Goal: Transaction & Acquisition: Subscribe to service/newsletter

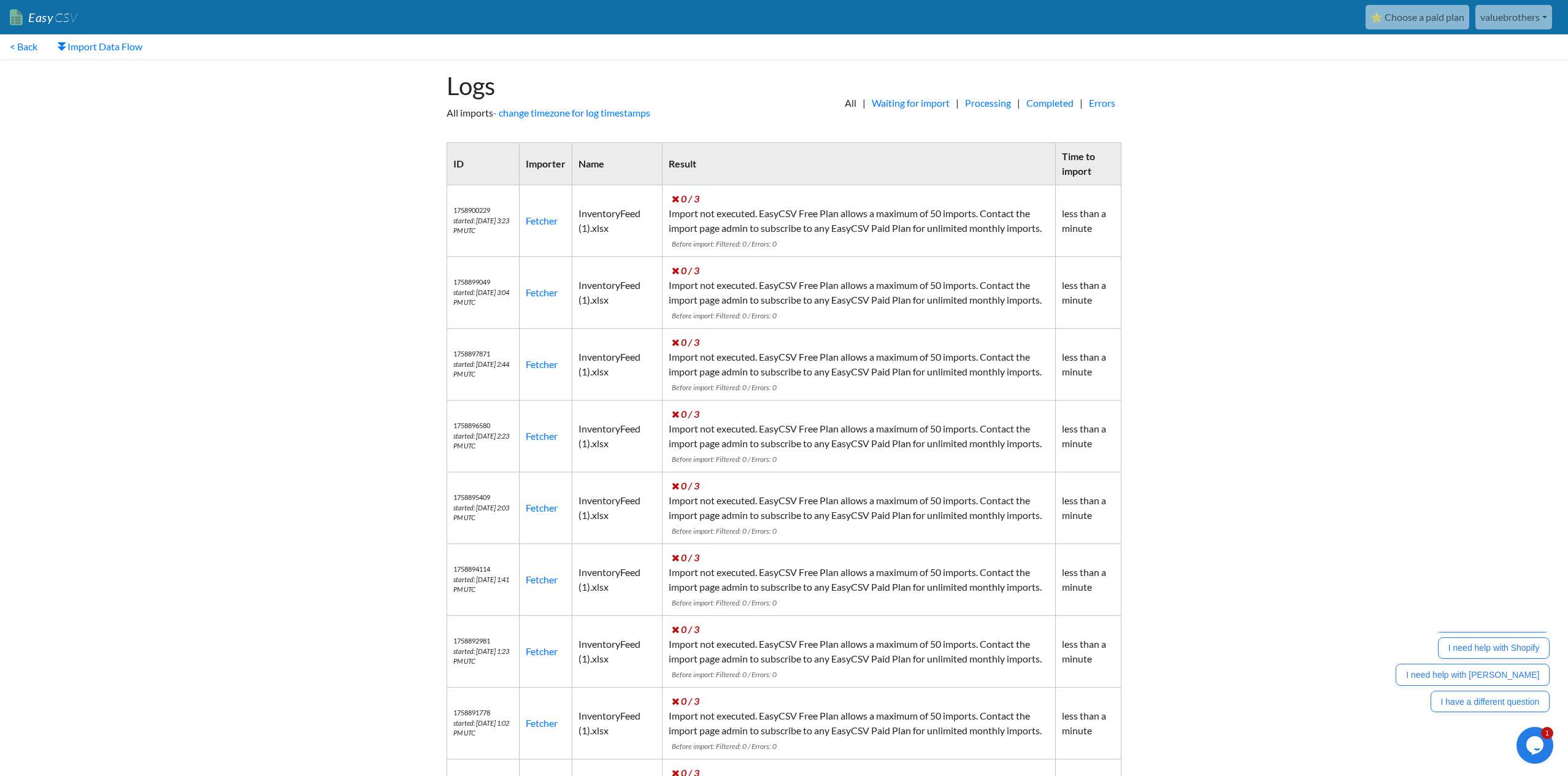
click at [1404, 15] on link "⭐ Choose a paid plan" at bounding box center [1417, 17] width 104 height 24
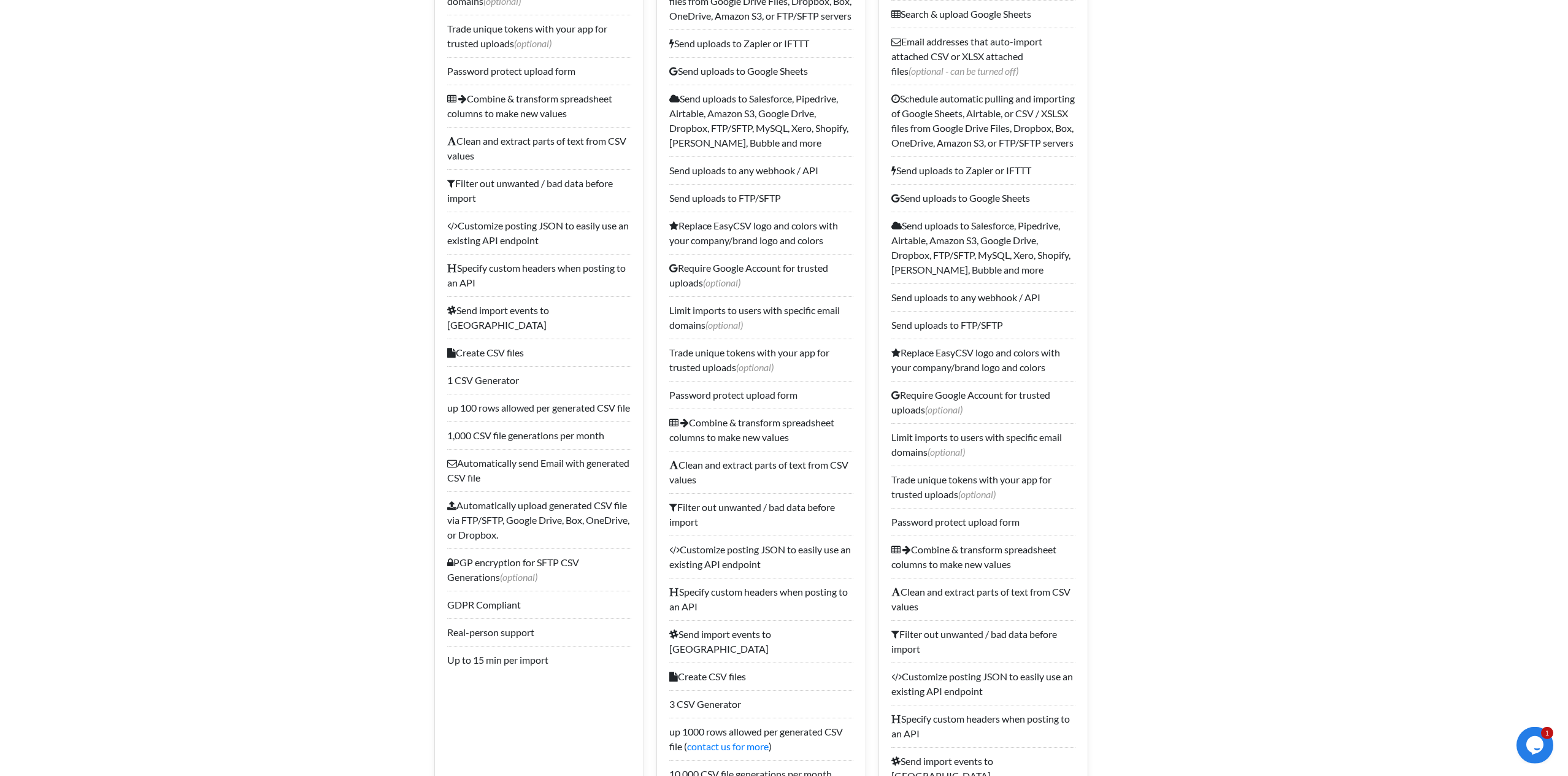
scroll to position [791, 0]
drag, startPoint x: 449, startPoint y: 446, endPoint x: 541, endPoint y: 453, distance: 92.3
click at [541, 450] on li "1,000 CSV file generations per month" at bounding box center [539, 437] width 184 height 28
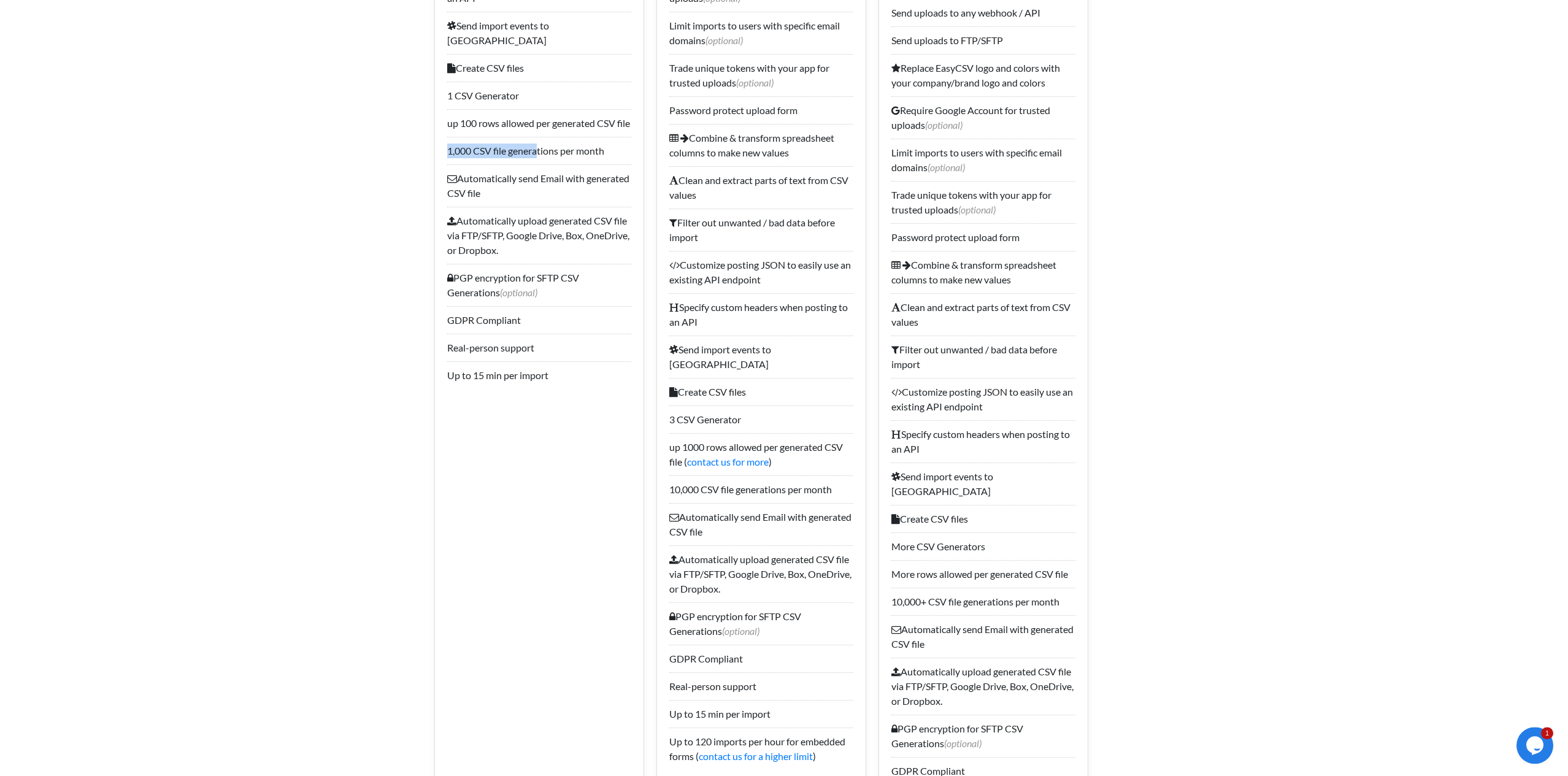
scroll to position [1080, 0]
drag, startPoint x: 674, startPoint y: 485, endPoint x: 835, endPoint y: 493, distance: 161.2
click at [835, 493] on li "10,000 CSV file generations per month" at bounding box center [761, 486] width 184 height 28
click at [781, 488] on li "10,000 CSV file generations per month" at bounding box center [761, 486] width 184 height 28
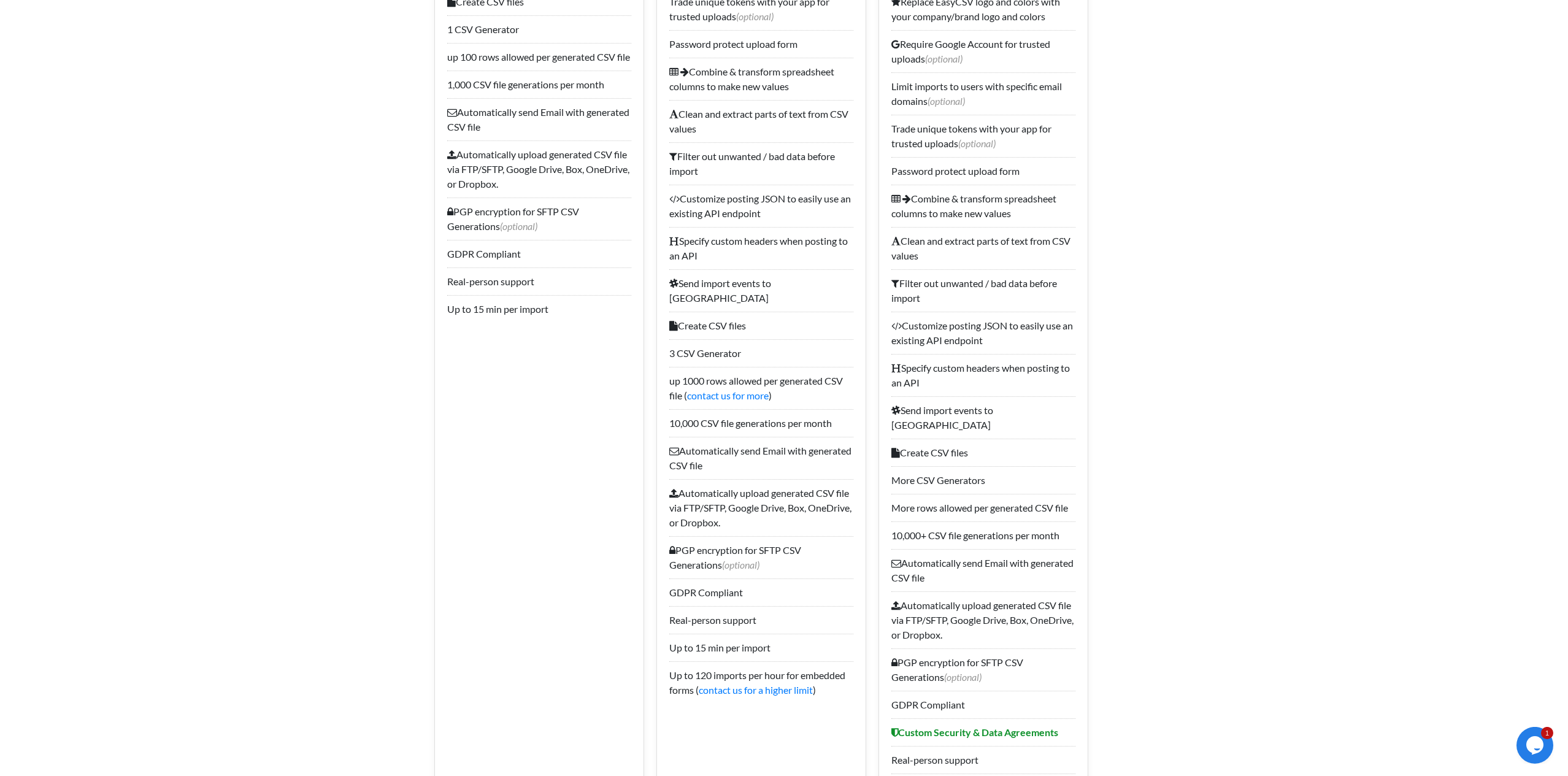
scroll to position [1142, 0]
click at [738, 395] on link "contact us for more" at bounding box center [727, 396] width 82 height 12
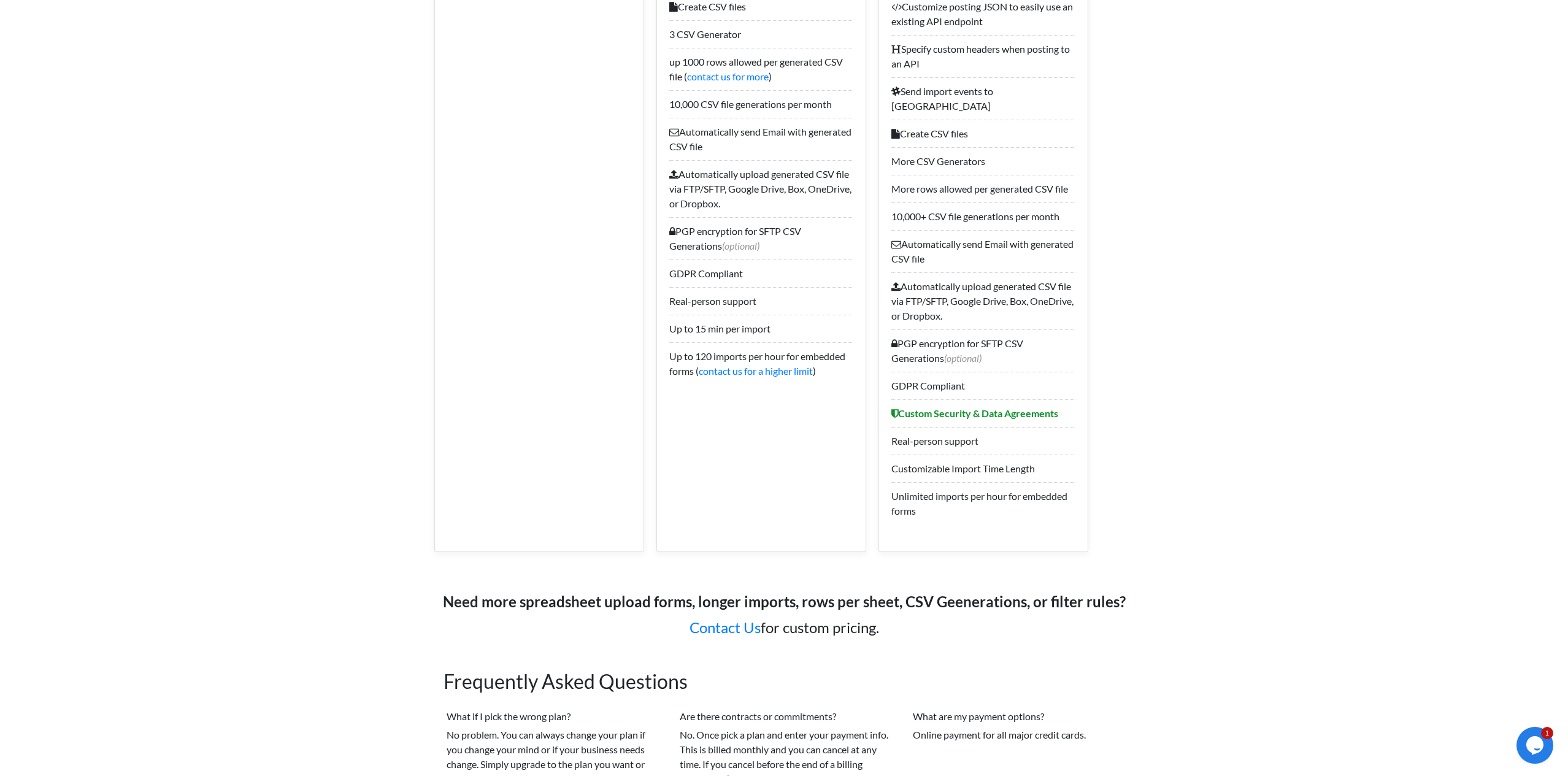
scroll to position [1463, 0]
